Goal: Information Seeking & Learning: Learn about a topic

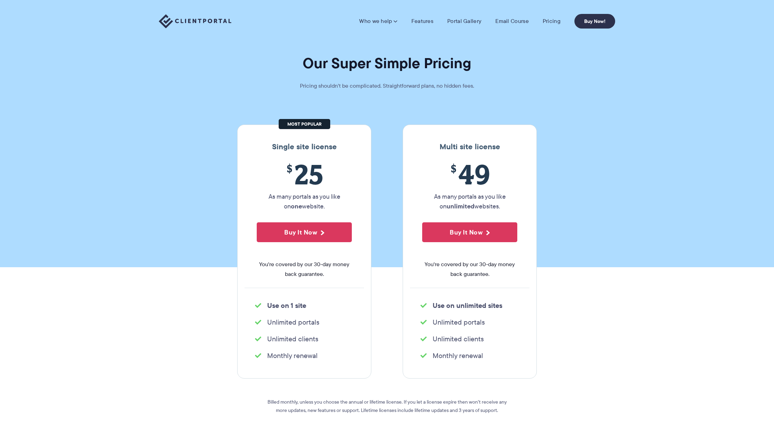
click at [212, 24] on img at bounding box center [195, 21] width 72 height 14
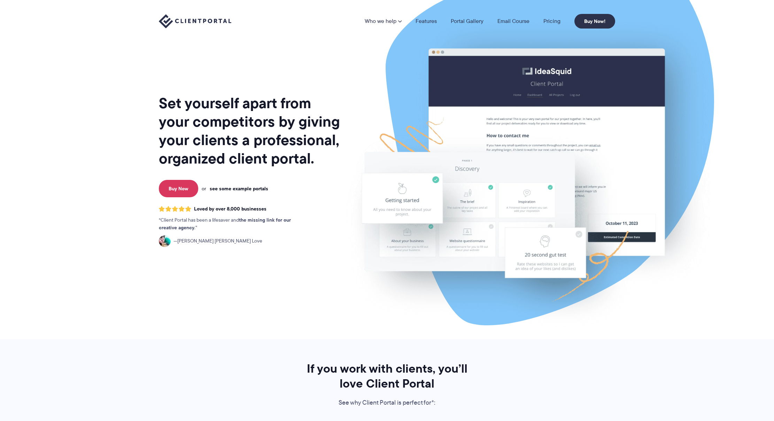
click at [230, 187] on link "see some example portals" at bounding box center [239, 189] width 58 height 6
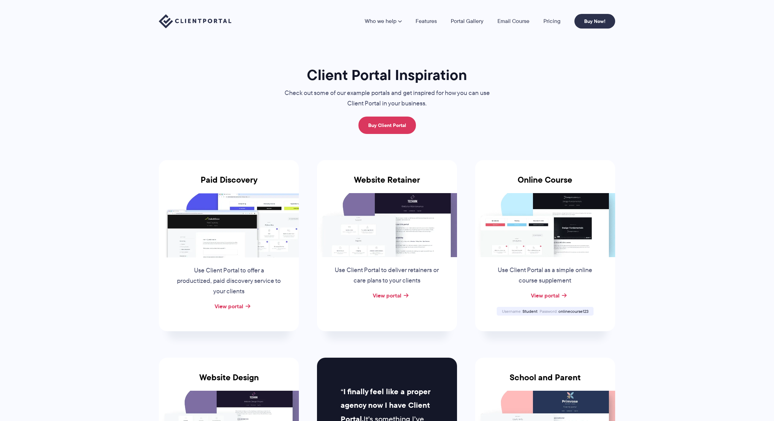
click at [382, 234] on img at bounding box center [387, 225] width 140 height 64
click at [381, 299] on link "View portal" at bounding box center [386, 295] width 29 height 8
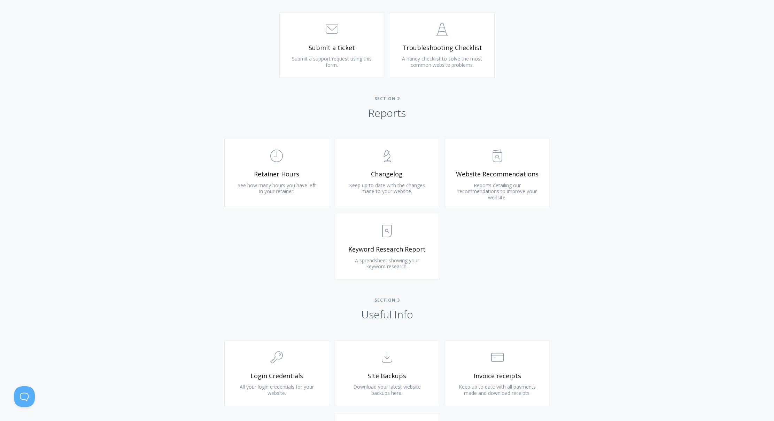
scroll to position [418, 0]
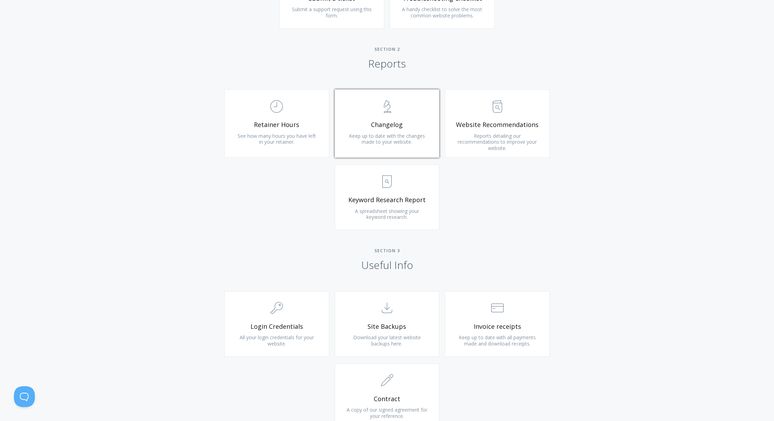
click at [358, 121] on span "Changelog" at bounding box center [386, 125] width 83 height 8
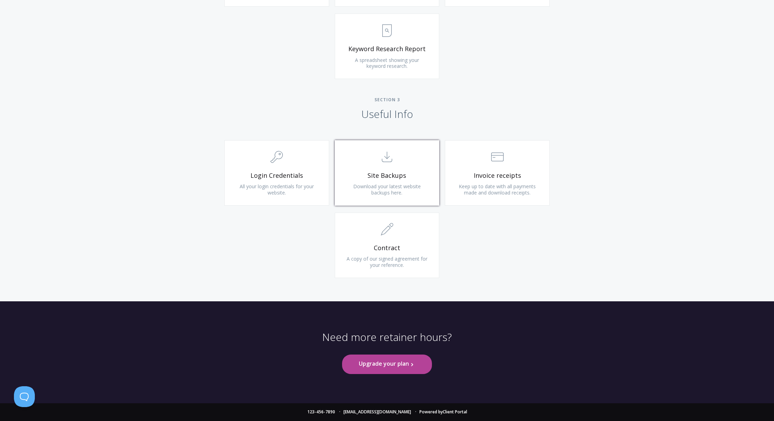
click at [402, 177] on span "Site Backups" at bounding box center [386, 176] width 83 height 8
